Goal: Task Accomplishment & Management: Use online tool/utility

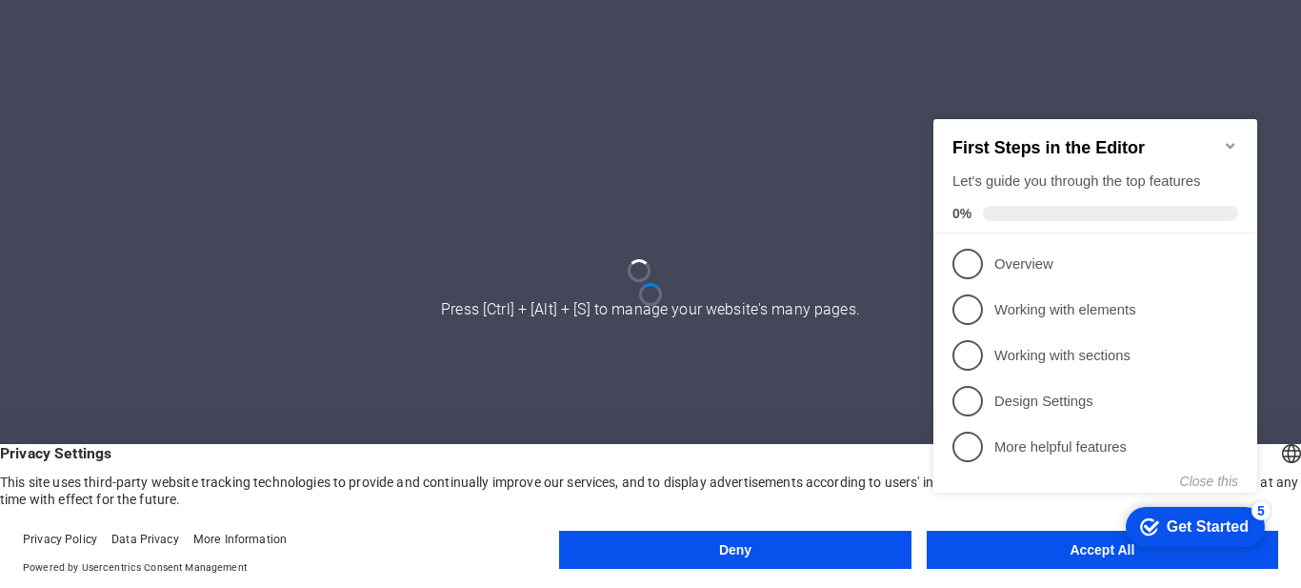
click at [1034, 551] on div "checkmark Get Started 5 First Steps in the Editor Let's guide you through the t…" at bounding box center [1099, 327] width 347 height 454
click at [1049, 545] on div "checkmark Get Started 5 First Steps in the Editor Let's guide you through the t…" at bounding box center [1099, 327] width 347 height 454
click at [1080, 555] on appcues-checklist "Contextual help checklist present on screen" at bounding box center [1099, 329] width 347 height 459
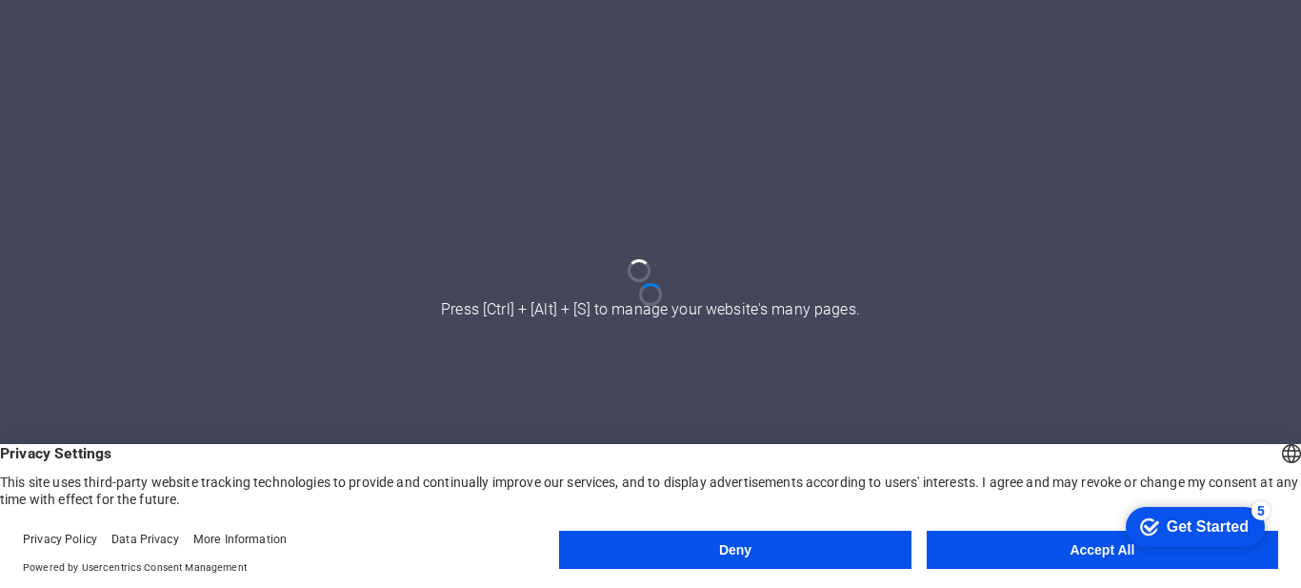
click at [1111, 555] on appcues-checklist "Contextual help checklist present on screen" at bounding box center [1192, 528] width 162 height 62
click at [1080, 555] on button "Accept All" at bounding box center [1103, 550] width 352 height 38
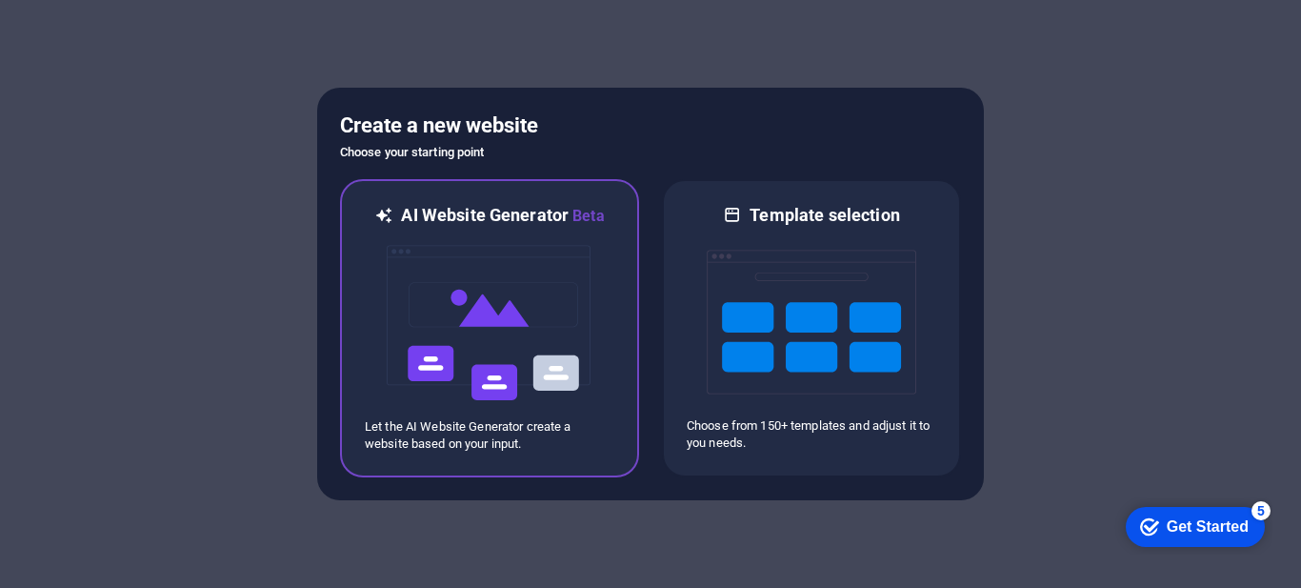
click at [531, 348] on img at bounding box center [490, 323] width 210 height 191
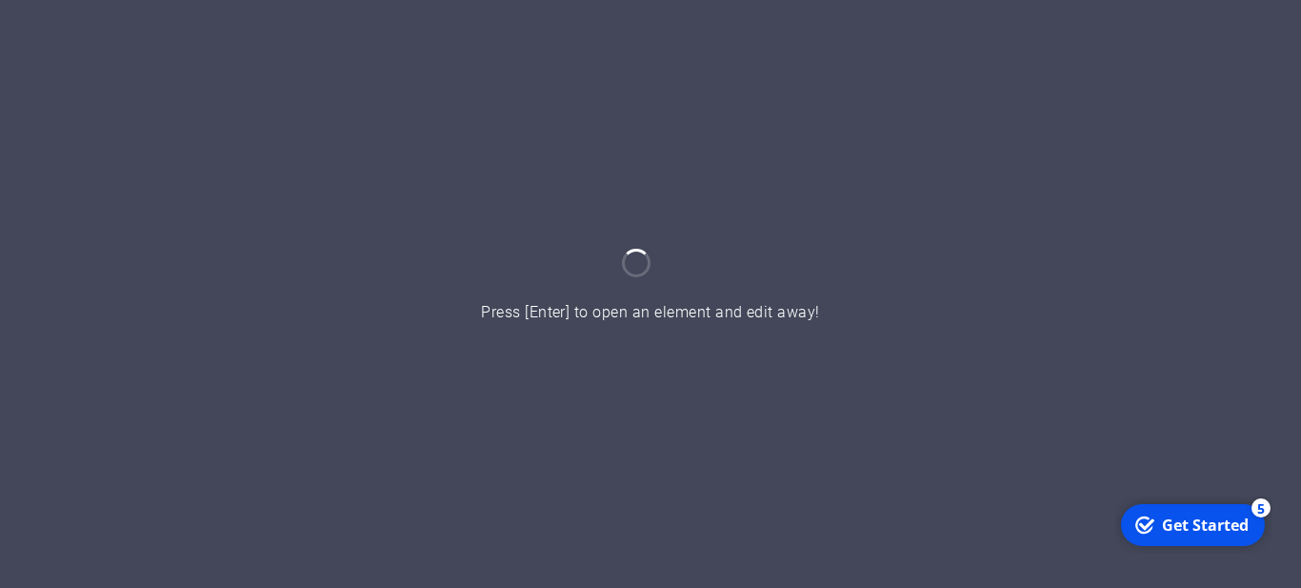
click at [726, 318] on div at bounding box center [650, 294] width 1301 height 588
click at [1194, 528] on div "Get Started" at bounding box center [1205, 524] width 87 height 21
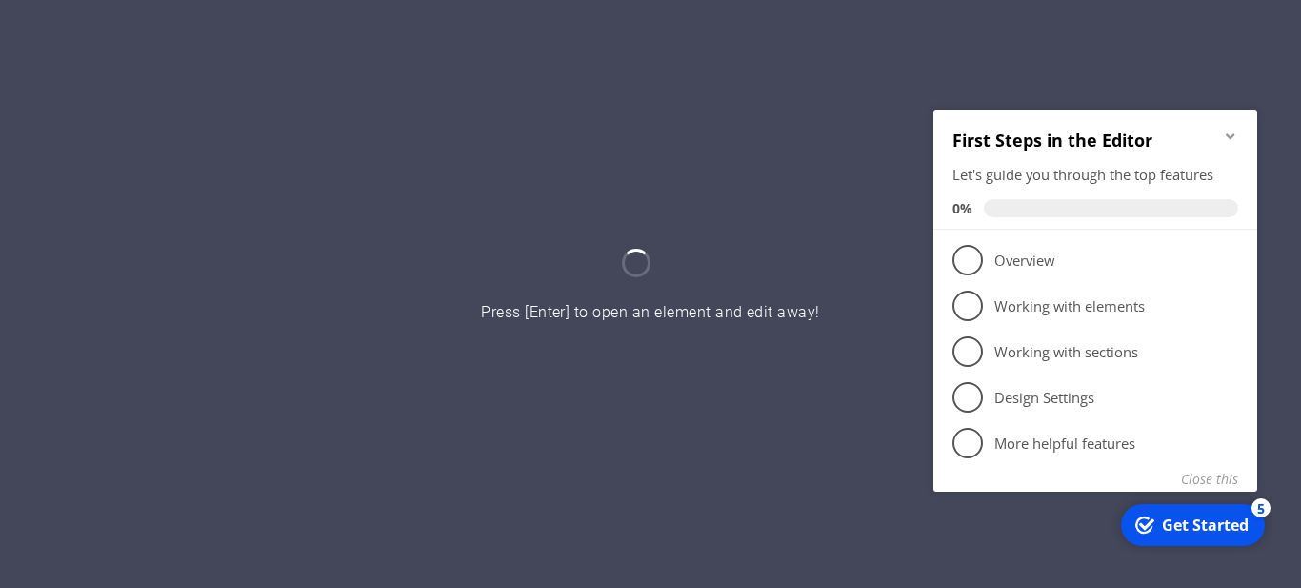
click at [497, 285] on div at bounding box center [650, 294] width 1301 height 588
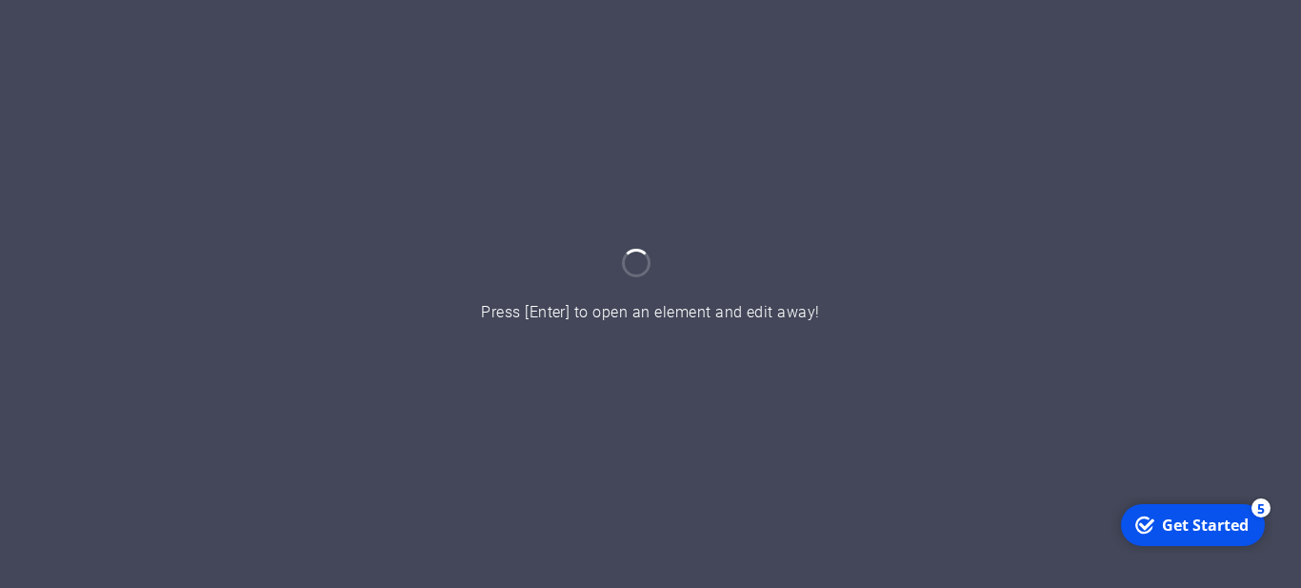
click at [543, 315] on div at bounding box center [650, 294] width 1301 height 588
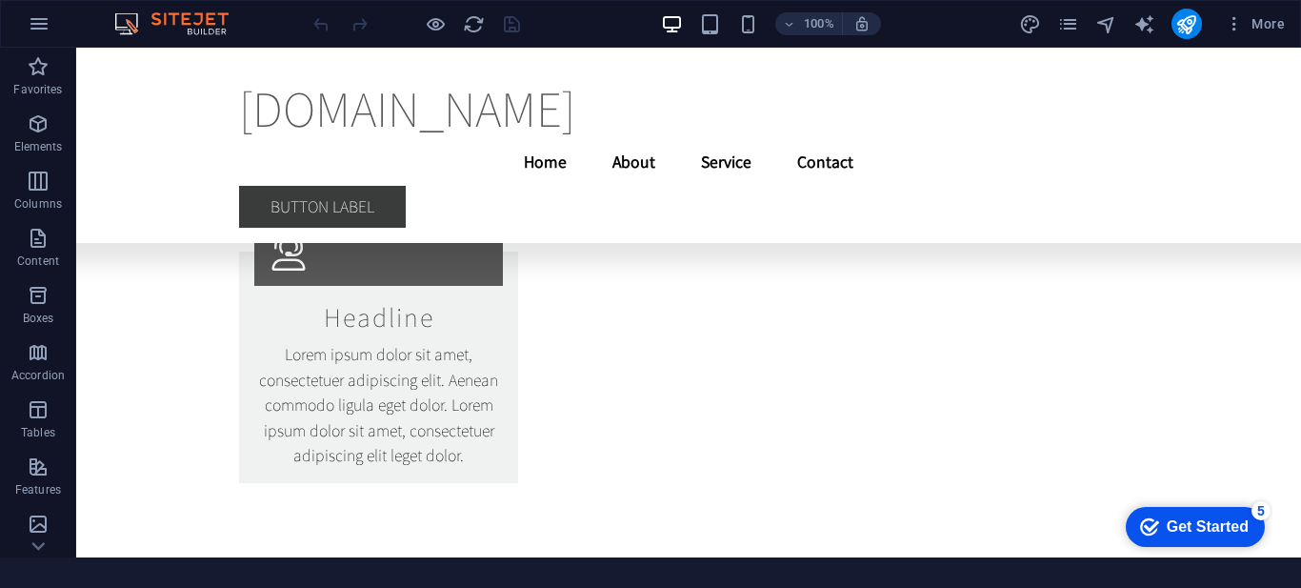
scroll to position [11836, 0]
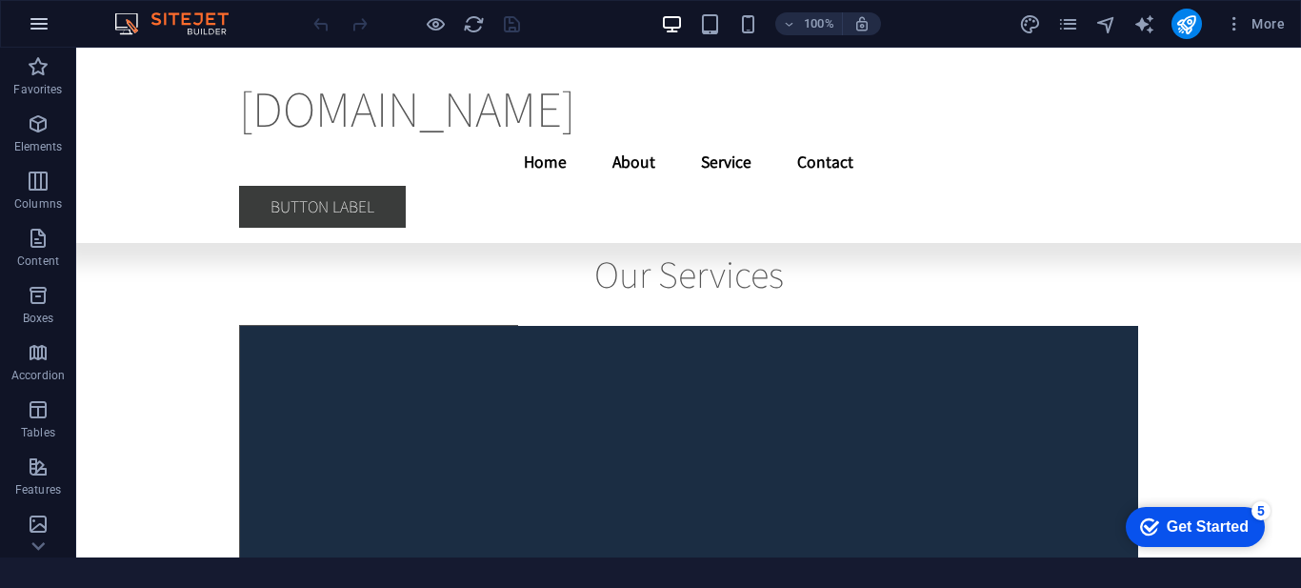
click at [0, 0] on icon "button" at bounding box center [0, 0] width 0 height 0
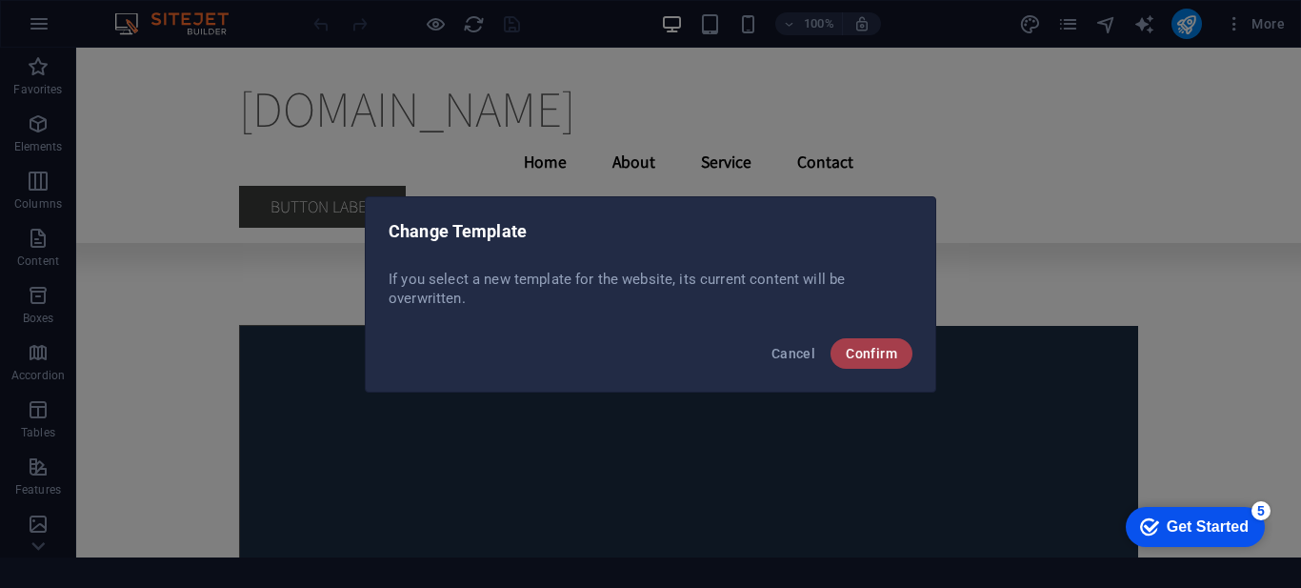
click at [0, 0] on span "Confirm" at bounding box center [0, 0] width 0 height 0
